Goal: Check status: Check status

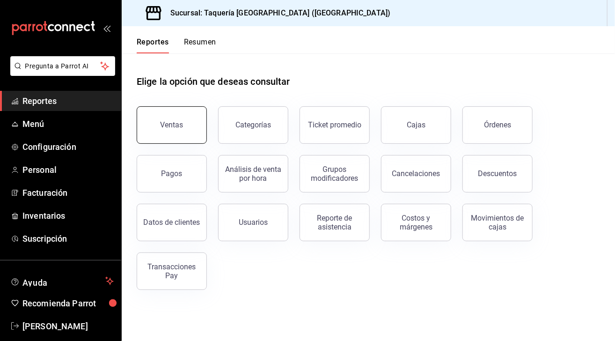
click at [192, 113] on button "Ventas" at bounding box center [172, 124] width 70 height 37
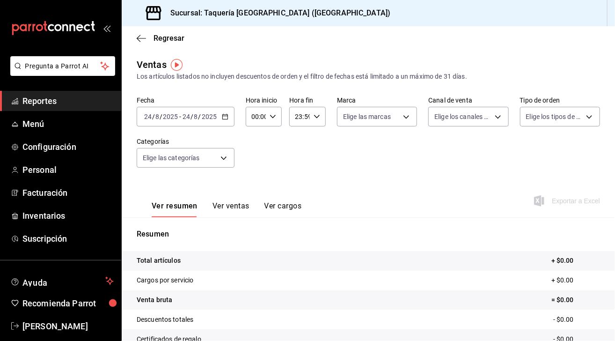
click at [225, 116] on \(Stroke\) "button" at bounding box center [224, 116] width 5 height 0
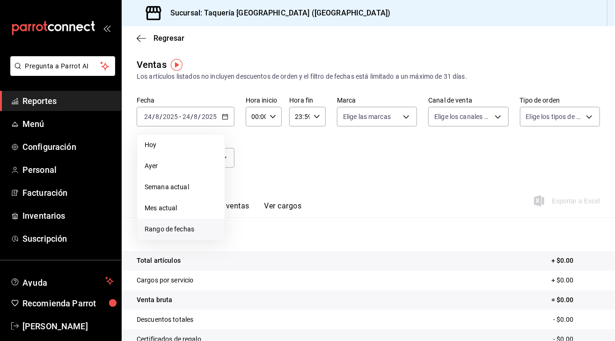
click at [183, 232] on span "Rango de fechas" at bounding box center [181, 229] width 73 height 10
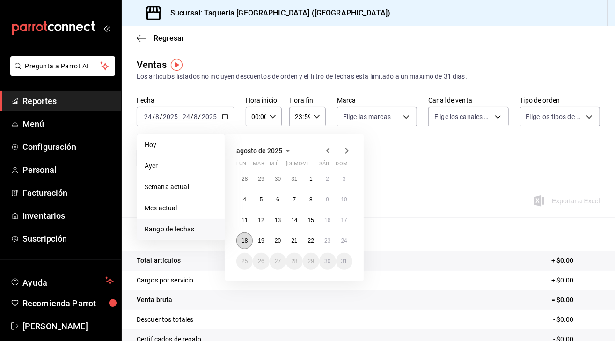
click at [249, 238] on button "18" at bounding box center [244, 240] width 16 height 17
click at [330, 240] on abbr "23" at bounding box center [328, 240] width 6 height 7
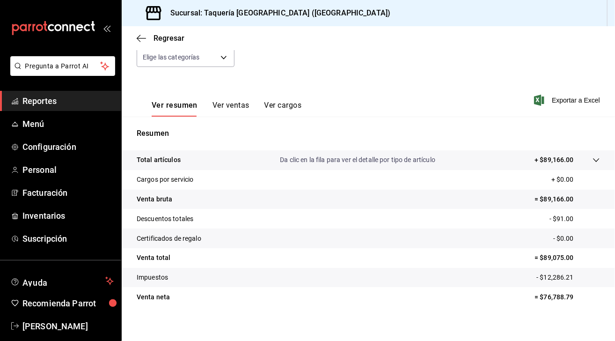
scroll to position [102, 0]
